Goal: Information Seeking & Learning: Learn about a topic

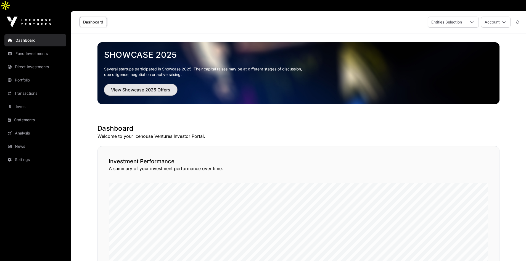
click at [146, 86] on span "View Showcase 2025 Offers" at bounding box center [140, 89] width 59 height 7
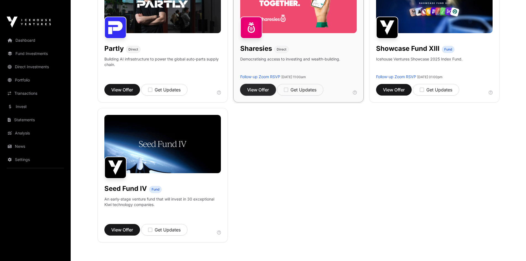
scroll to position [426, 0]
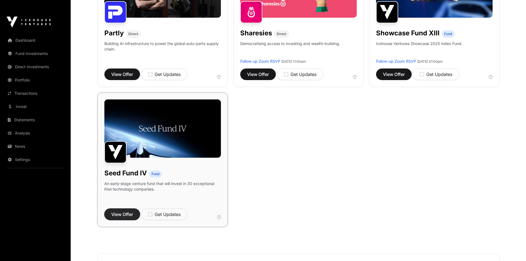
click at [123, 208] on button "View Offer" at bounding box center [122, 214] width 36 height 12
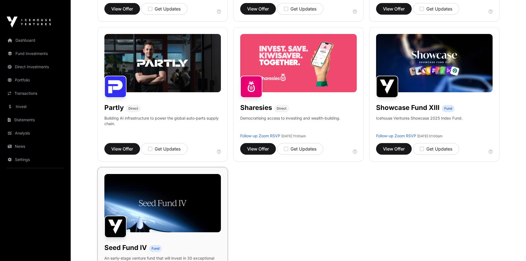
scroll to position [337, 0]
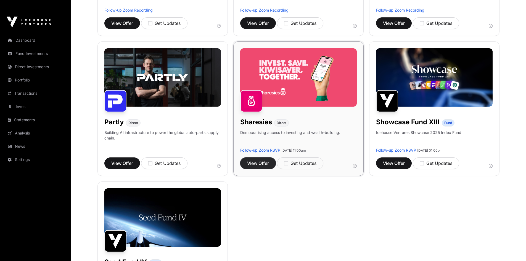
click at [258, 160] on span "View Offer" at bounding box center [258, 163] width 22 height 7
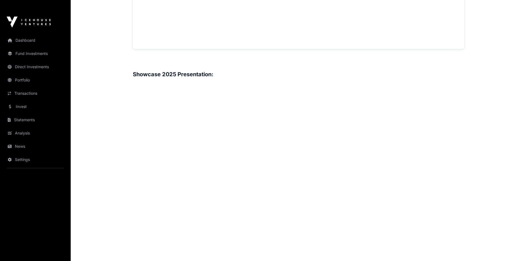
scroll to position [588, 0]
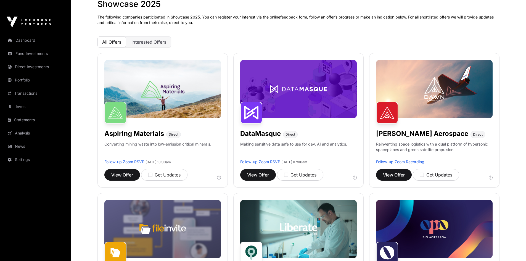
scroll to position [17, 0]
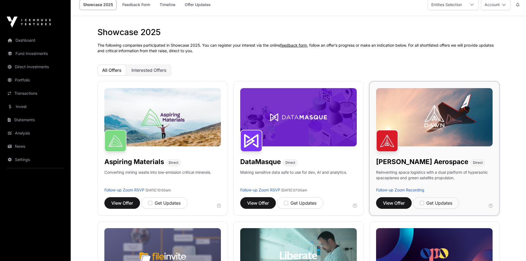
click at [433, 110] on img at bounding box center [434, 117] width 117 height 58
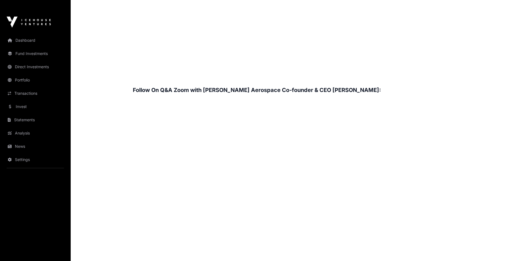
scroll to position [774, 0]
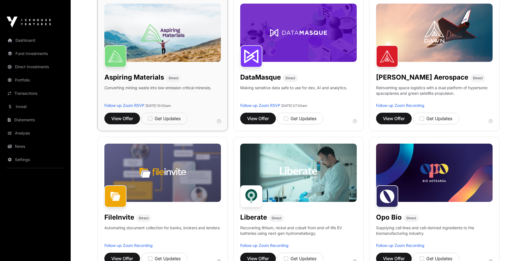
scroll to position [108, 0]
